Goal: Task Accomplishment & Management: Manage account settings

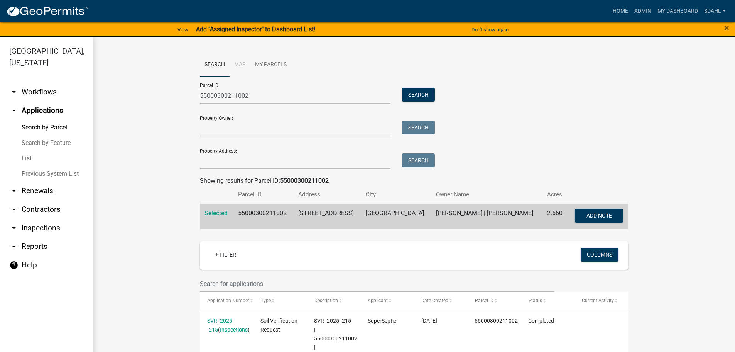
scroll to position [309, 0]
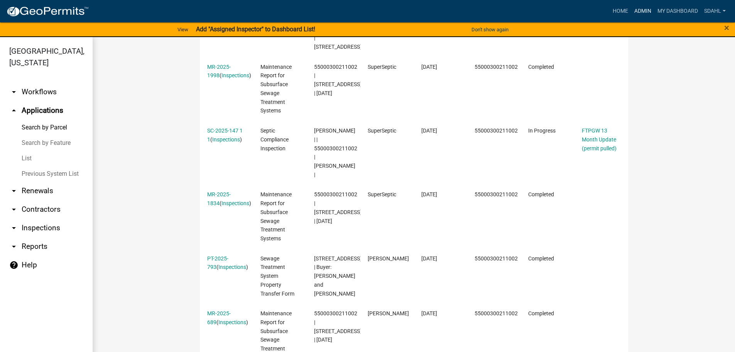
click at [643, 10] on link "Admin" at bounding box center [642, 11] width 23 height 15
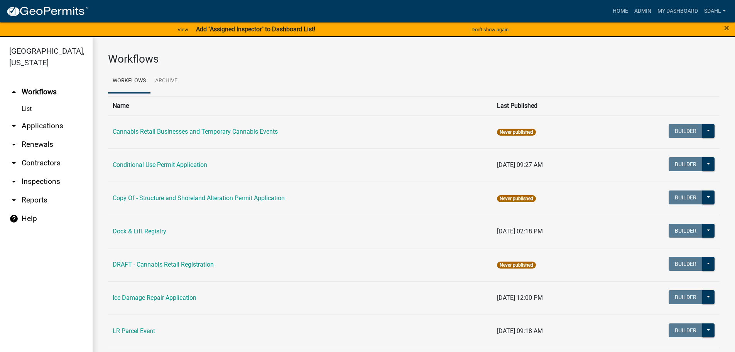
click at [55, 118] on link "arrow_drop_down Applications" at bounding box center [46, 126] width 93 height 19
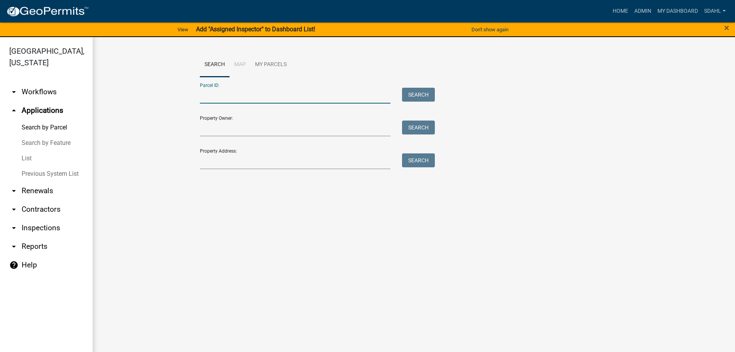
click at [245, 99] on input "Parcel ID:" at bounding box center [295, 96] width 191 height 16
click at [248, 96] on input "Parcel ID:" at bounding box center [295, 96] width 191 height 16
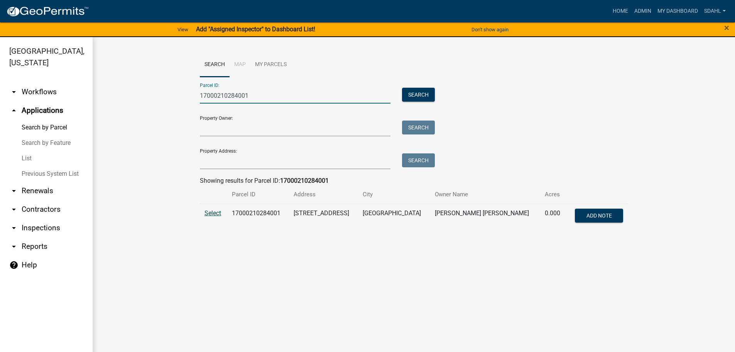
type input "17000210284001"
click at [215, 213] on span "Select" at bounding box center [213, 212] width 17 height 7
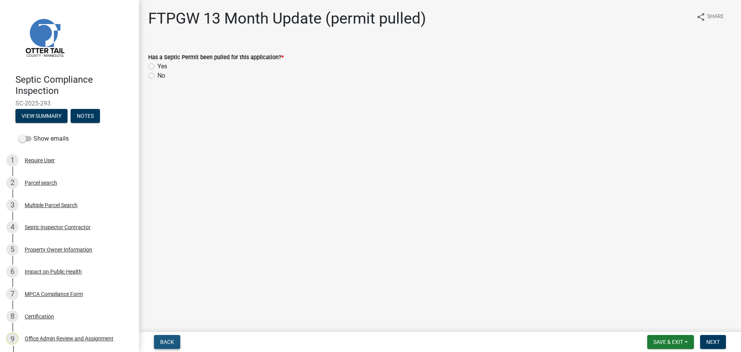
click at [169, 339] on span "Back" at bounding box center [167, 342] width 14 height 6
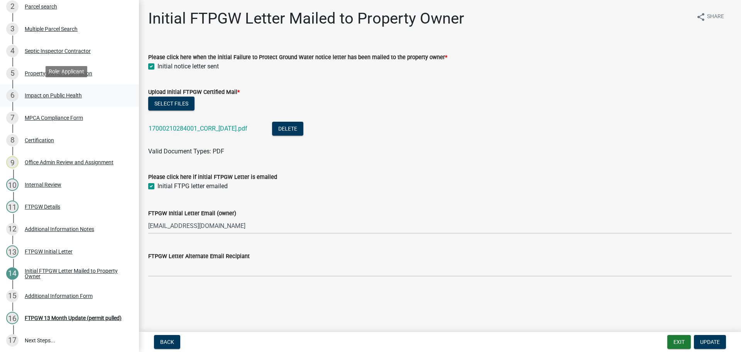
scroll to position [179, 0]
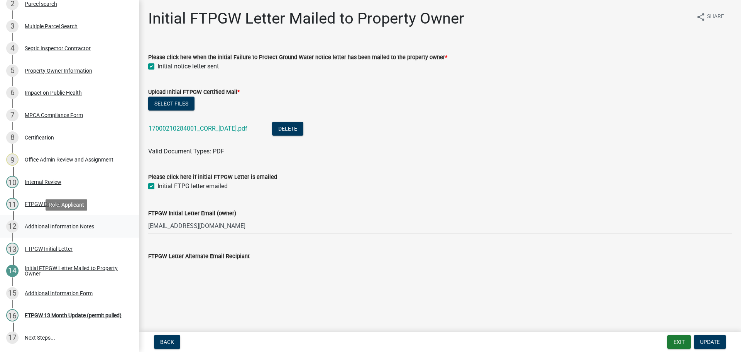
click at [53, 225] on div "Additional Information Notes" at bounding box center [59, 225] width 69 height 5
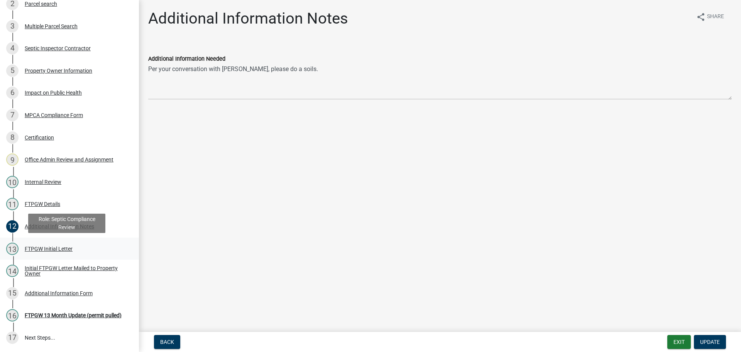
click at [46, 248] on div "FTPGW Initial Letter" at bounding box center [49, 248] width 48 height 5
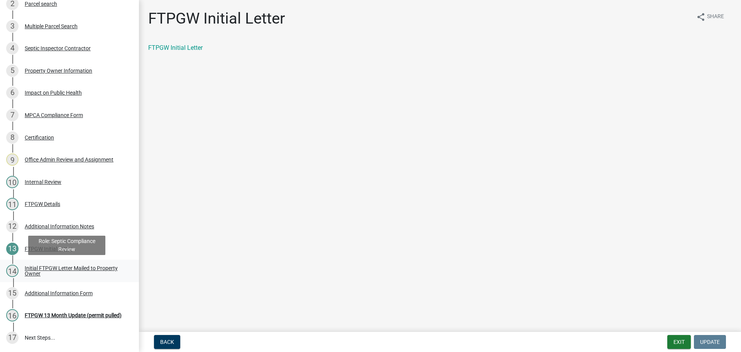
click at [47, 268] on div "Initial FTPGW Letter Mailed to Property Owner" at bounding box center [76, 270] width 102 height 11
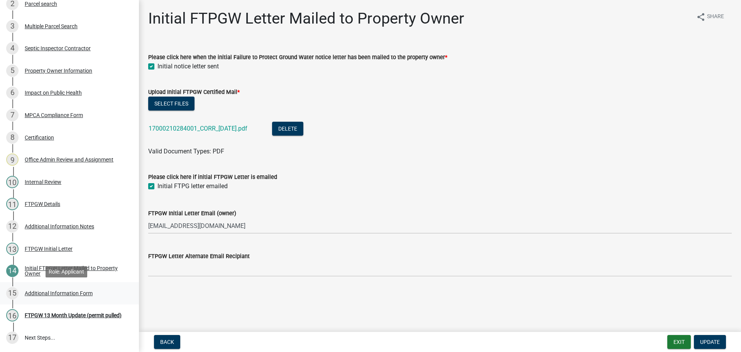
click at [41, 295] on div "Additional Information Form" at bounding box center [59, 292] width 68 height 5
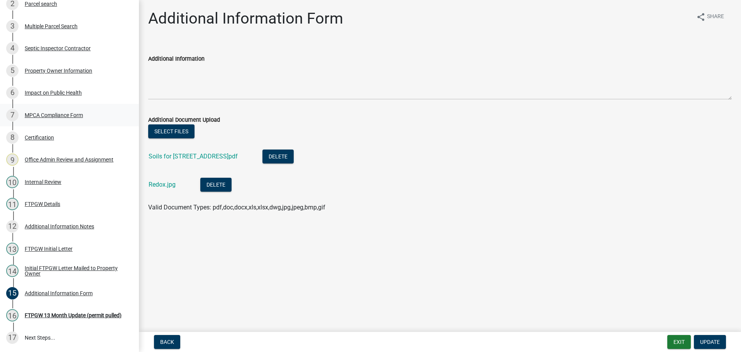
click at [74, 112] on div "MPCA Compliance Form" at bounding box center [54, 114] width 58 height 5
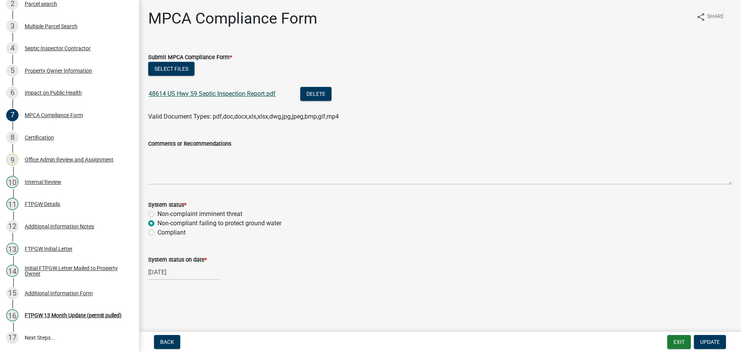
click at [252, 93] on link "48614 US Hwy 59 Septic Inspection Report.pdf" at bounding box center [212, 93] width 127 height 7
click at [46, 292] on div "Additional Information Form" at bounding box center [59, 292] width 68 height 5
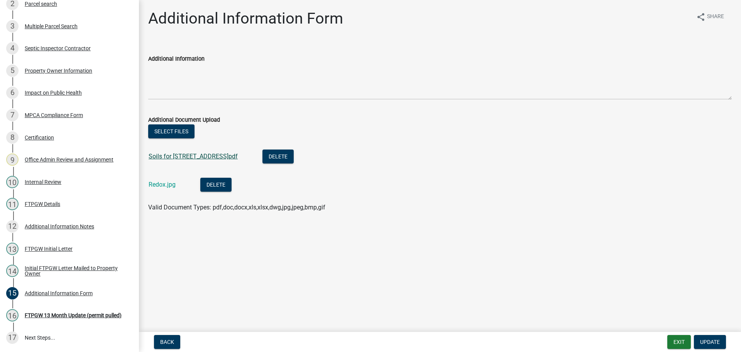
click at [185, 156] on link "Soils for 48614 US Hwy 59.pdf" at bounding box center [193, 155] width 89 height 7
click at [166, 184] on link "Redox.jpg" at bounding box center [162, 184] width 27 height 7
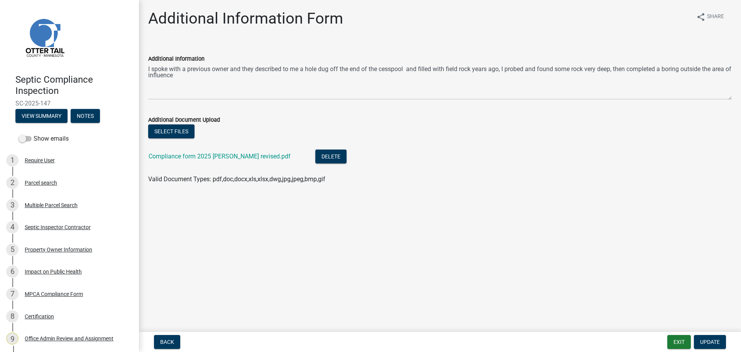
scroll to position [156, 0]
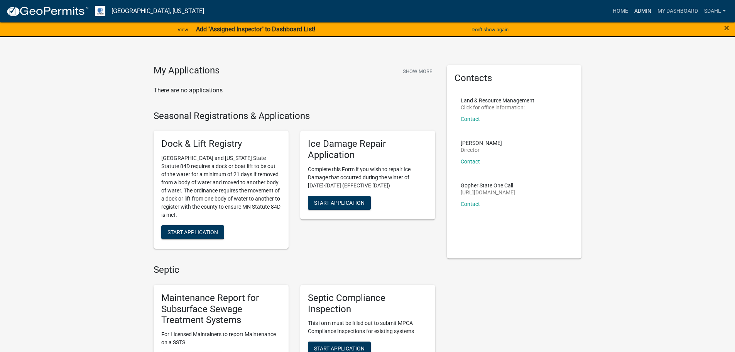
click at [642, 10] on link "Admin" at bounding box center [642, 11] width 23 height 15
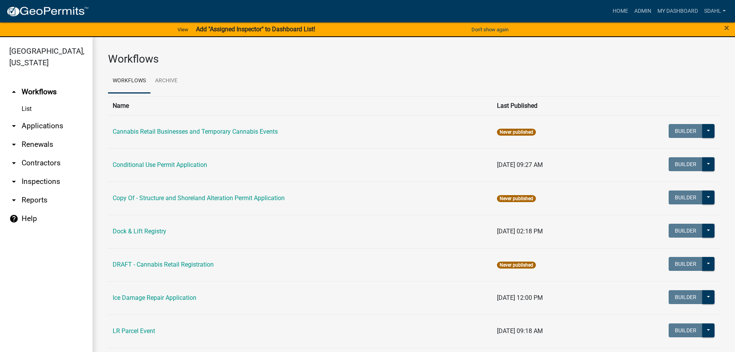
click at [43, 125] on link "arrow_drop_down Applications" at bounding box center [46, 126] width 93 height 19
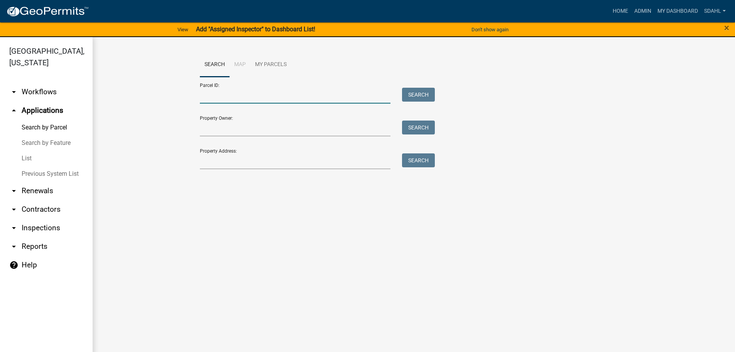
click at [318, 93] on input "Parcel ID:" at bounding box center [295, 96] width 191 height 16
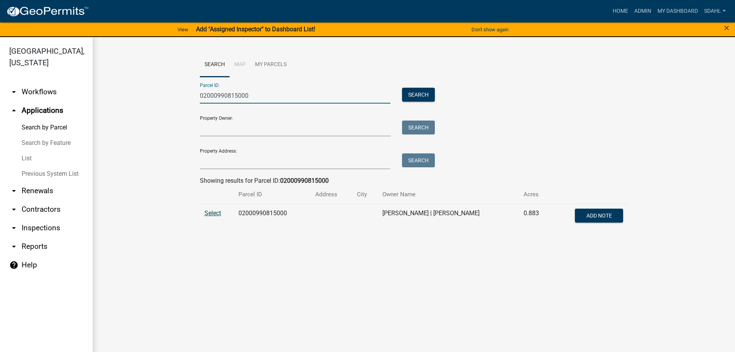
click at [216, 212] on span "Select" at bounding box center [213, 212] width 17 height 7
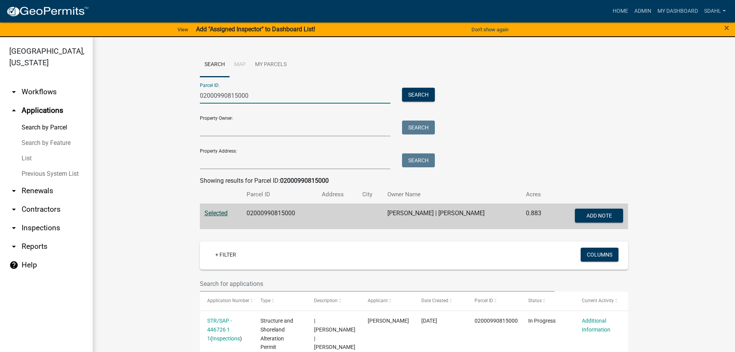
drag, startPoint x: 256, startPoint y: 96, endPoint x: 147, endPoint y: 91, distance: 108.6
click at [147, 91] on wm-workflow-application-search-view "Search Map My Parcels Parcel ID: 02000990815000 Search Property Owner: Search P…" at bounding box center [414, 340] width 612 height 576
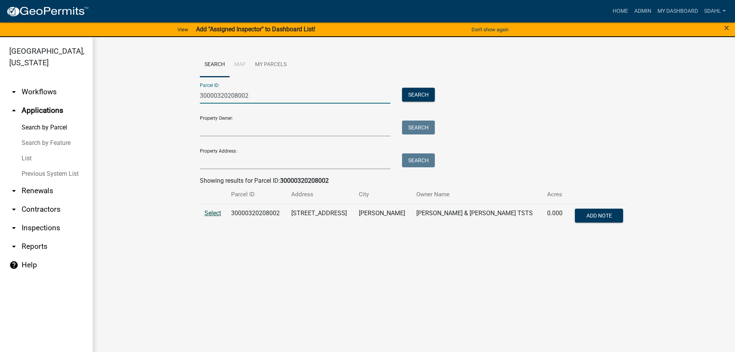
type input "30000320208002"
click at [211, 210] on span "Select" at bounding box center [213, 212] width 17 height 7
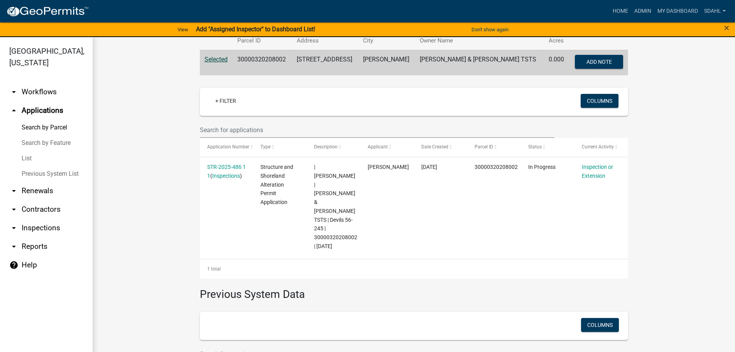
scroll to position [154, 0]
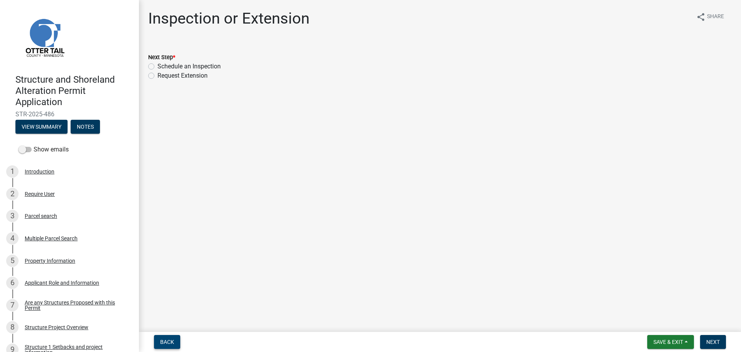
click at [175, 342] on button "Back" at bounding box center [167, 342] width 26 height 14
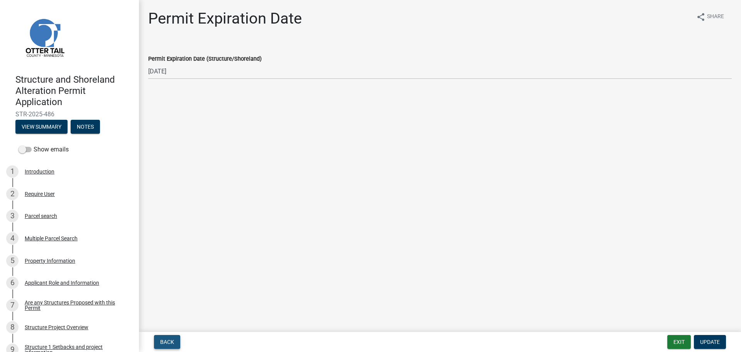
click at [175, 342] on button "Back" at bounding box center [167, 342] width 26 height 14
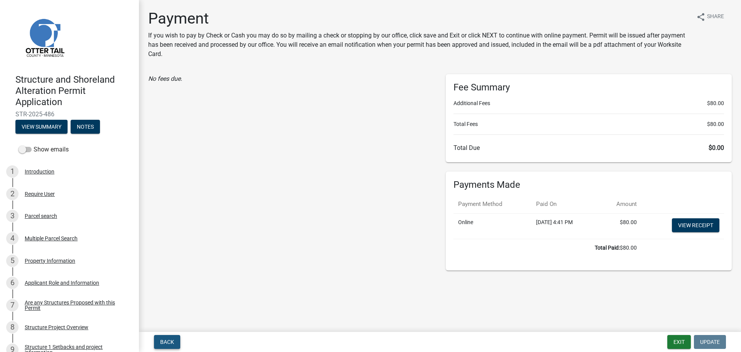
click at [175, 342] on button "Back" at bounding box center [167, 342] width 26 height 14
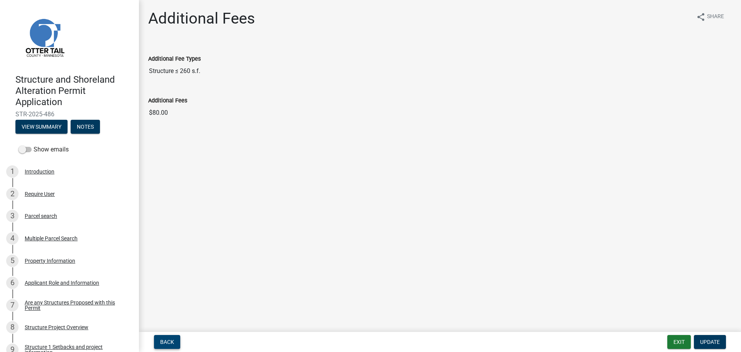
click at [175, 342] on button "Back" at bounding box center [167, 342] width 26 height 14
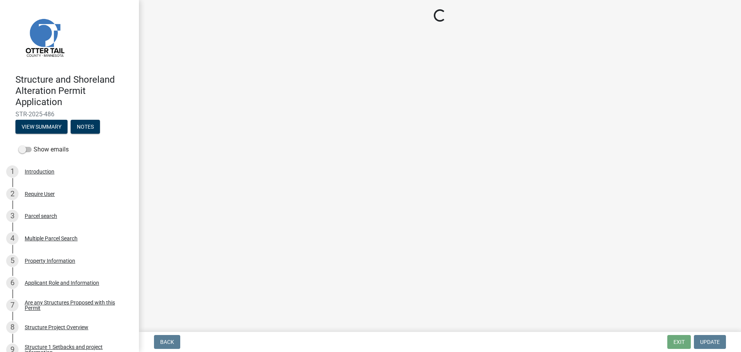
select select "67745ee8-7159-4960-80f9-a638286b467c"
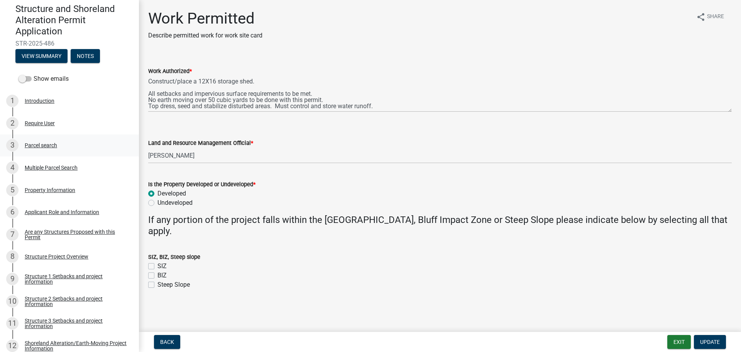
scroll to position [77, 0]
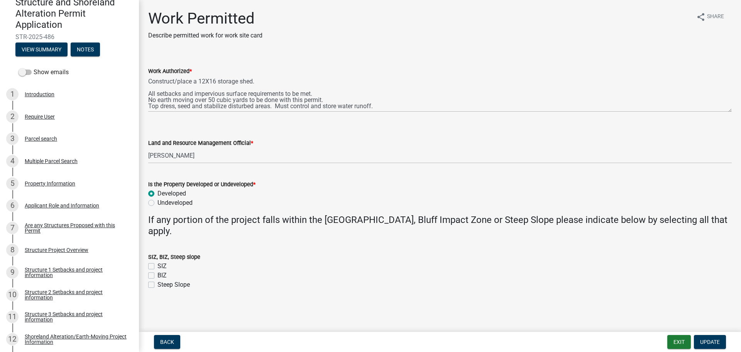
click at [46, 78] on div "Show emails" at bounding box center [69, 71] width 139 height 15
click at [47, 71] on label "Show emails" at bounding box center [44, 72] width 50 height 9
click at [34, 68] on input "Show emails" at bounding box center [34, 68] width 0 height 0
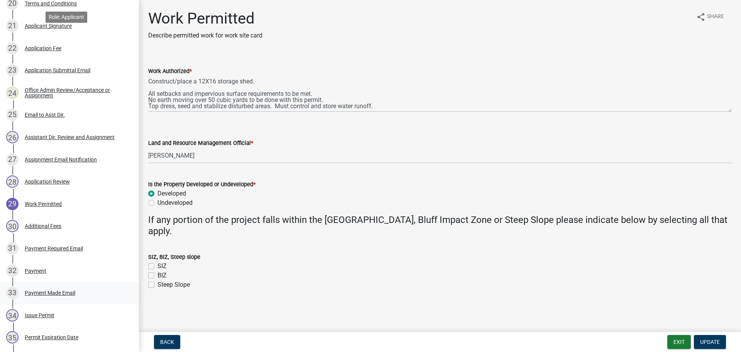
scroll to position [618, 0]
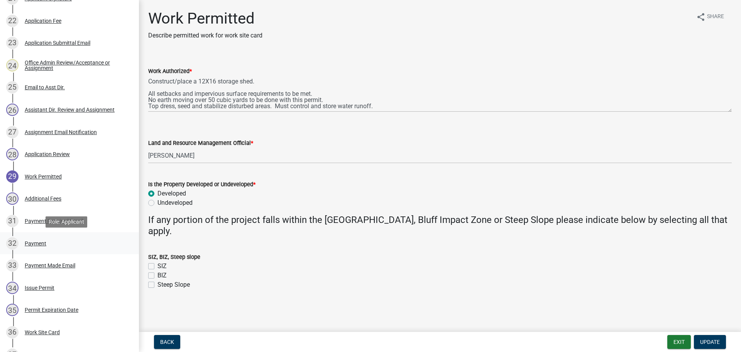
click at [41, 240] on div "Payment" at bounding box center [36, 242] width 22 height 5
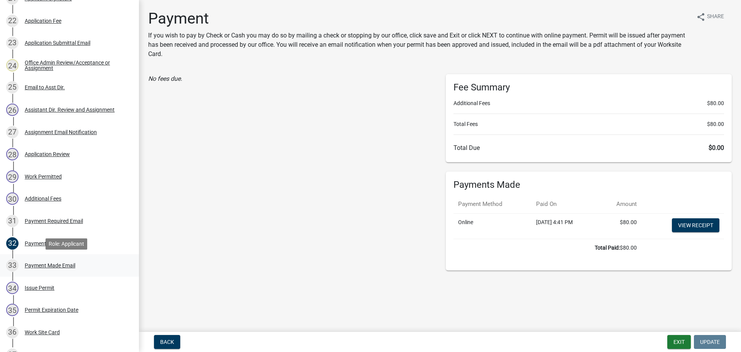
click at [53, 266] on div "Payment Made Email" at bounding box center [50, 264] width 51 height 5
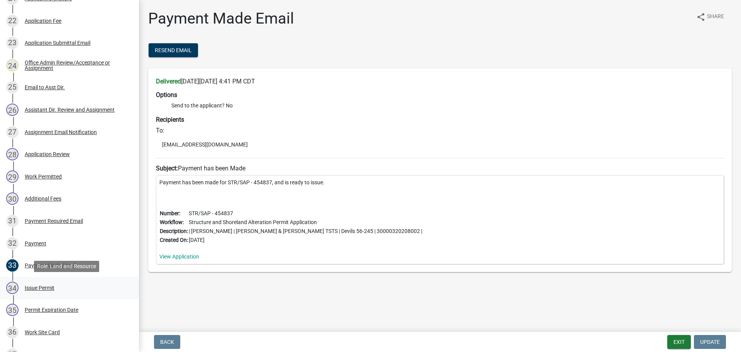
click at [46, 287] on div "Issue Permit" at bounding box center [40, 287] width 30 height 5
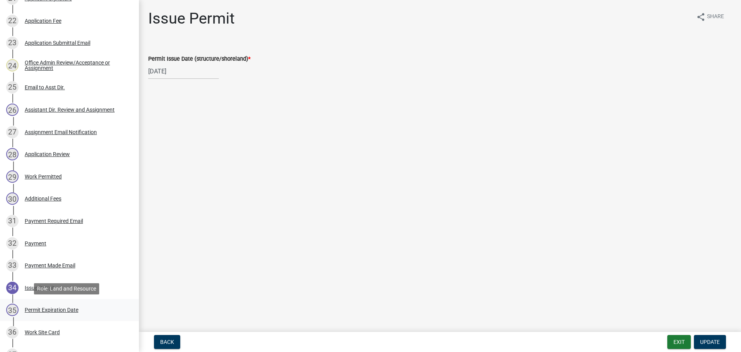
click at [44, 310] on div "Permit Expiration Date" at bounding box center [52, 309] width 54 height 5
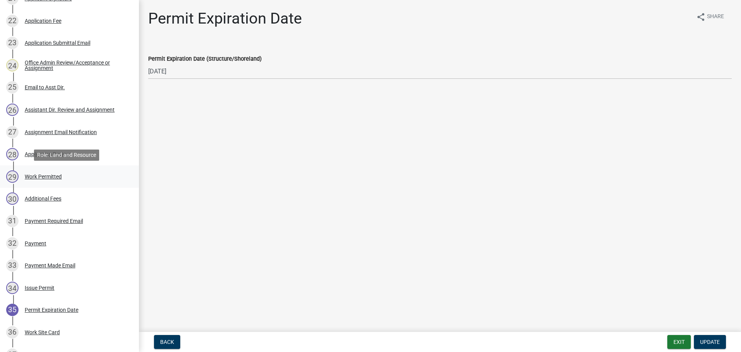
click at [41, 177] on div "Work Permitted" at bounding box center [43, 176] width 37 height 5
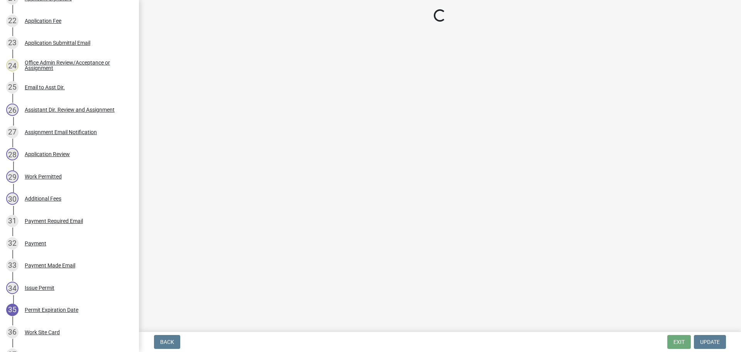
select select "67745ee8-7159-4960-80f9-a638286b467c"
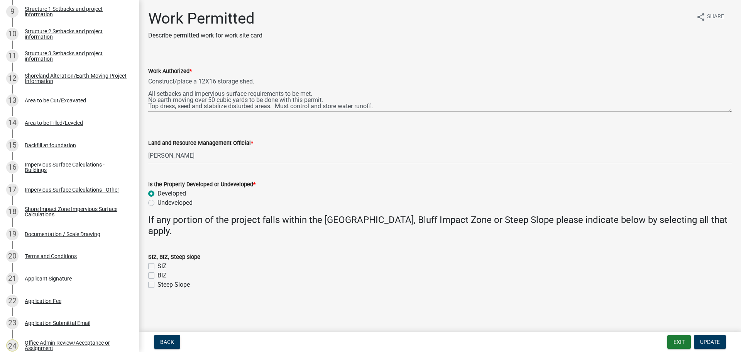
scroll to position [425, 0]
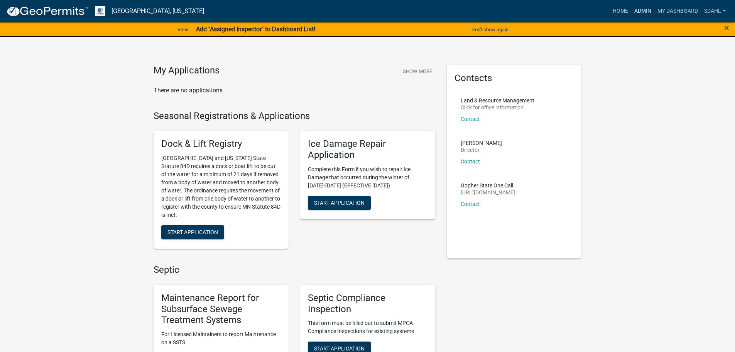
click at [643, 10] on link "Admin" at bounding box center [642, 11] width 23 height 15
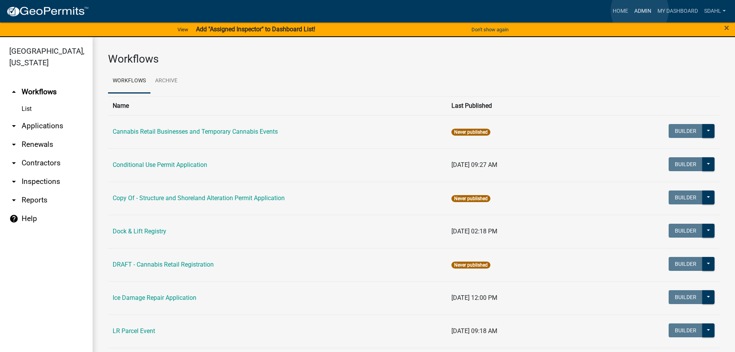
click at [640, 10] on link "Admin" at bounding box center [642, 11] width 23 height 15
click at [39, 124] on link "arrow_drop_down Applications" at bounding box center [46, 126] width 93 height 19
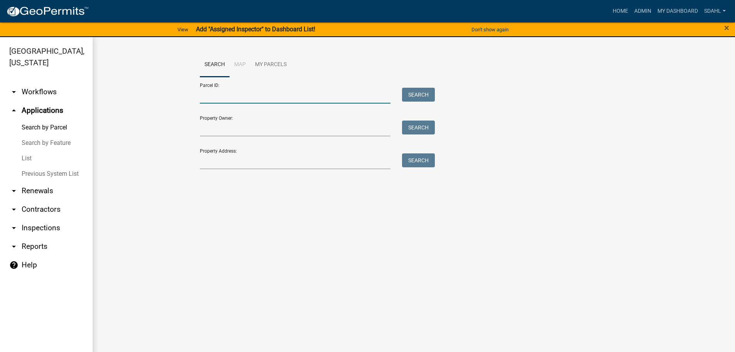
click at [261, 99] on input "Parcel ID:" at bounding box center [295, 96] width 191 height 16
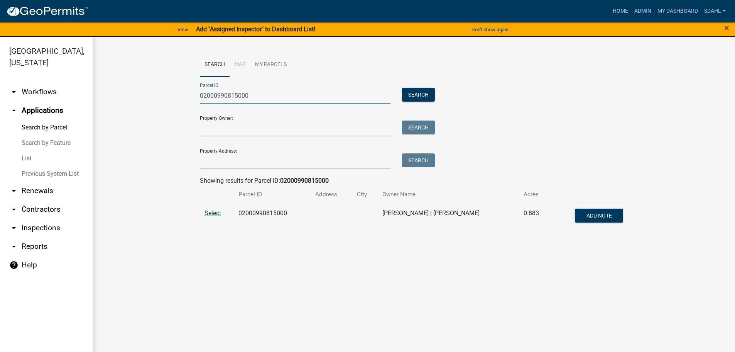
type input "02000990815000"
click at [217, 212] on span "Select" at bounding box center [213, 212] width 17 height 7
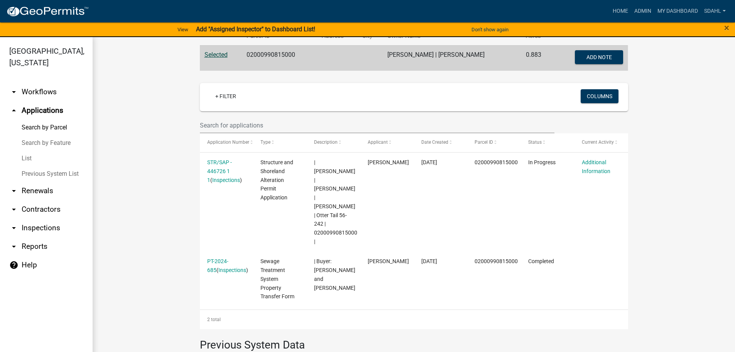
scroll to position [165, 0]
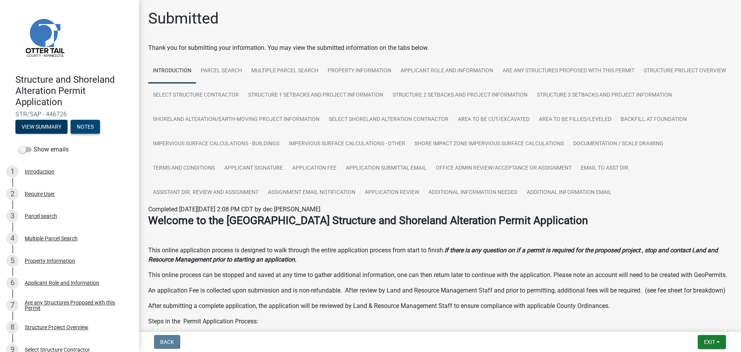
click at [88, 123] on button "Notes" at bounding box center [85, 127] width 29 height 14
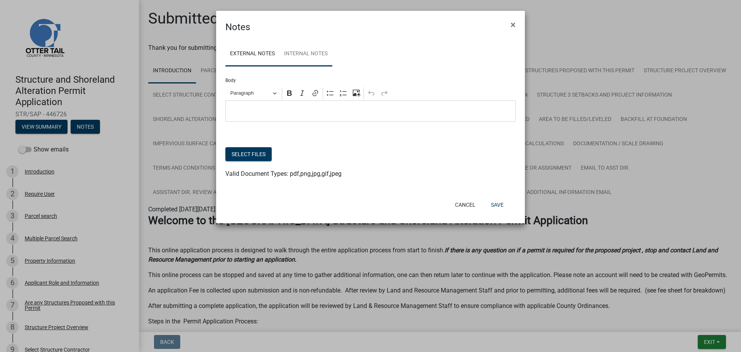
click at [318, 52] on link "Internal Notes" at bounding box center [305, 54] width 53 height 25
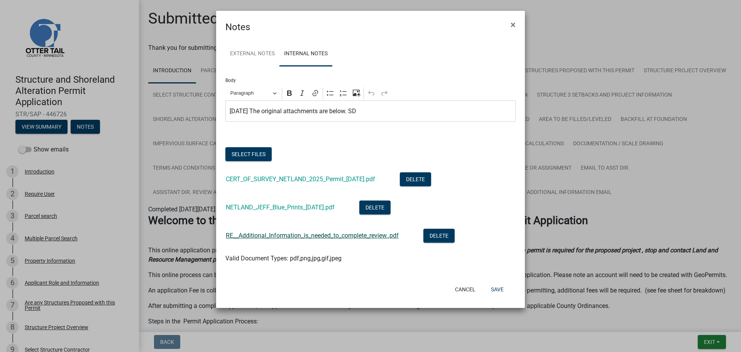
click at [351, 236] on link "RE__Additional_Information_is_needed_to_complete_review..pdf" at bounding box center [312, 235] width 173 height 7
